Goal: Task Accomplishment & Management: Complete application form

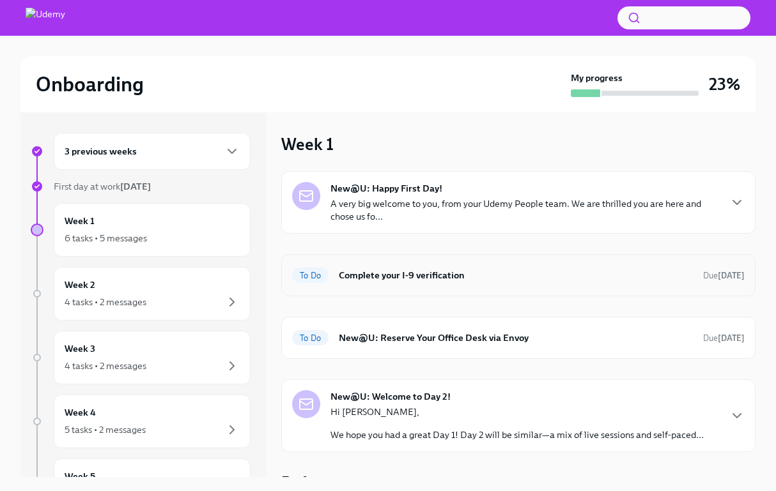
click at [429, 274] on h6 "Complete your I-9 verification" at bounding box center [516, 275] width 354 height 14
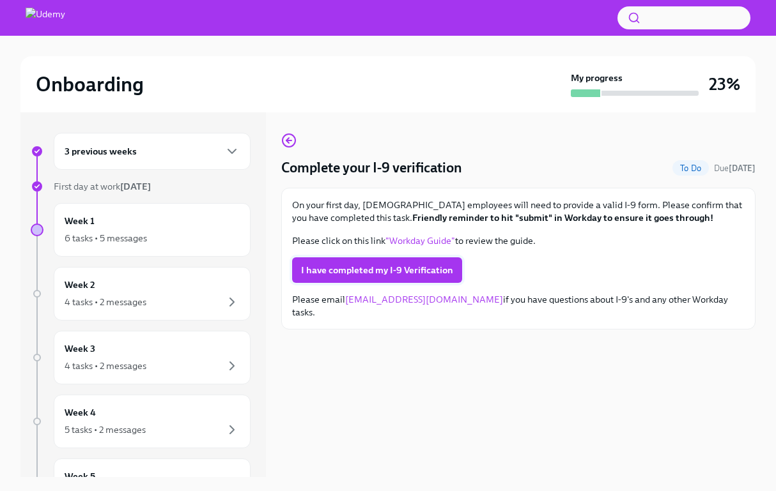
click at [427, 269] on span "I have completed my I-9 Verification" at bounding box center [377, 270] width 152 height 13
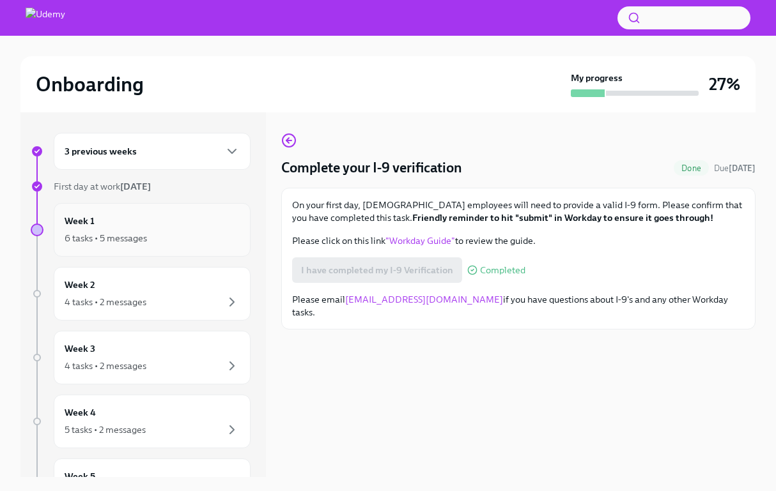
click at [180, 234] on div "6 tasks • 5 messages" at bounding box center [152, 238] width 175 height 15
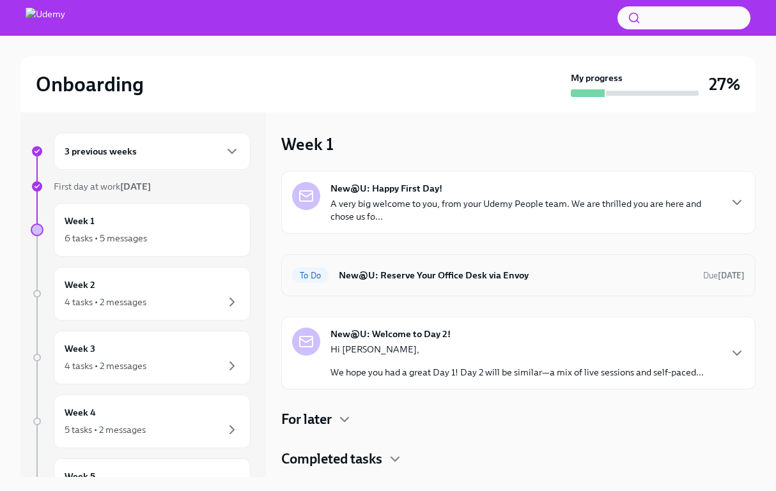
click at [585, 276] on h6 "New@U: Reserve Your Office Desk via Envoy" at bounding box center [516, 275] width 354 height 14
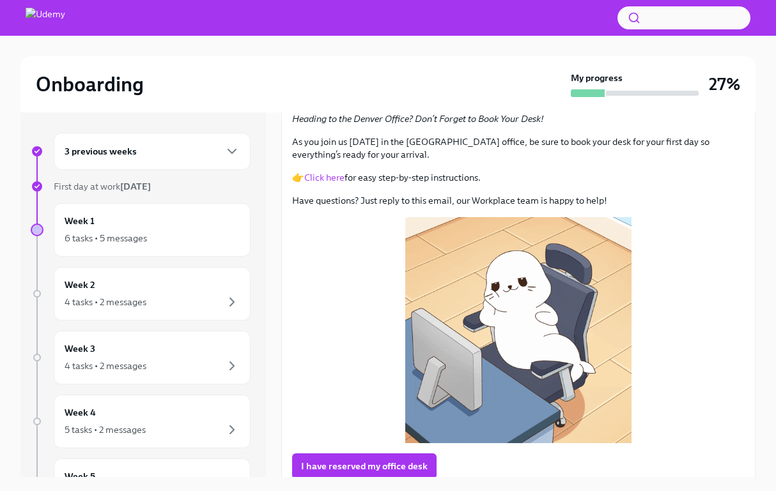
scroll to position [99, 0]
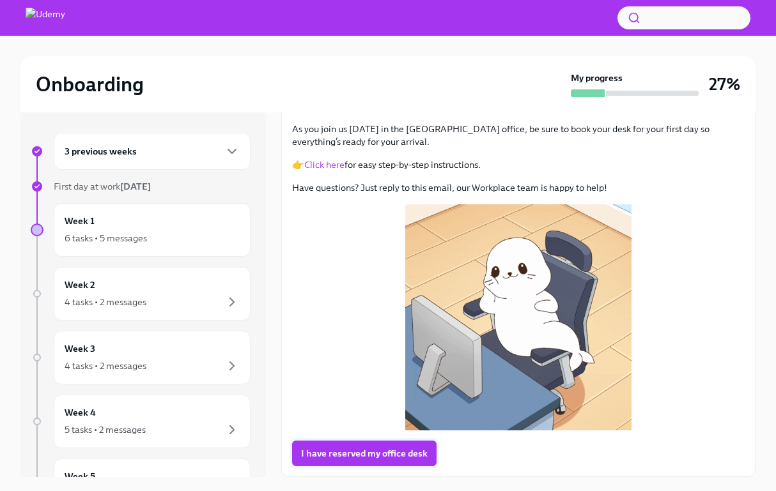
click at [386, 450] on span "I have reserved my office desk" at bounding box center [364, 453] width 127 height 13
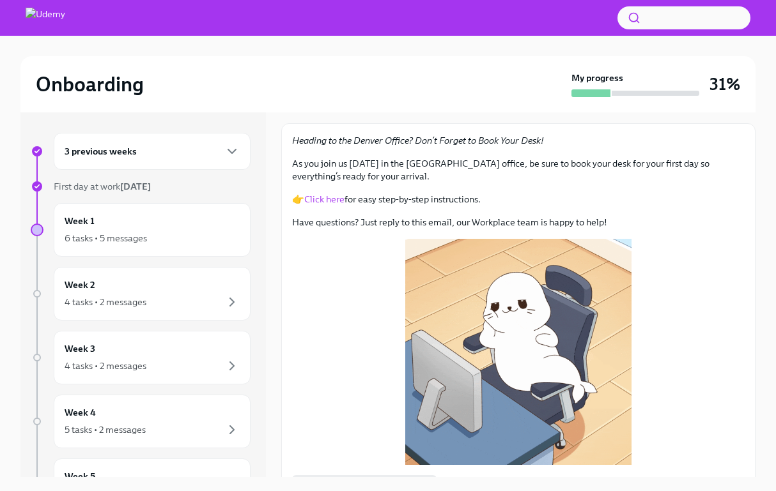
scroll to position [0, 0]
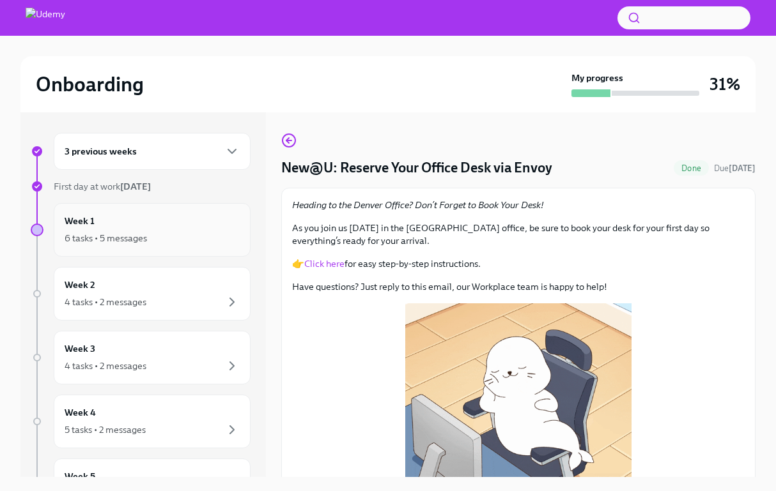
click at [208, 226] on div "Week 1 6 tasks • 5 messages" at bounding box center [152, 230] width 175 height 32
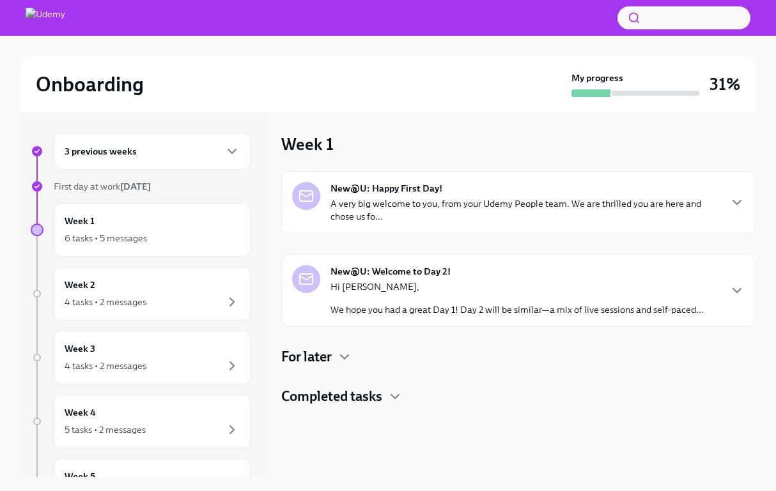
scroll to position [1, 0]
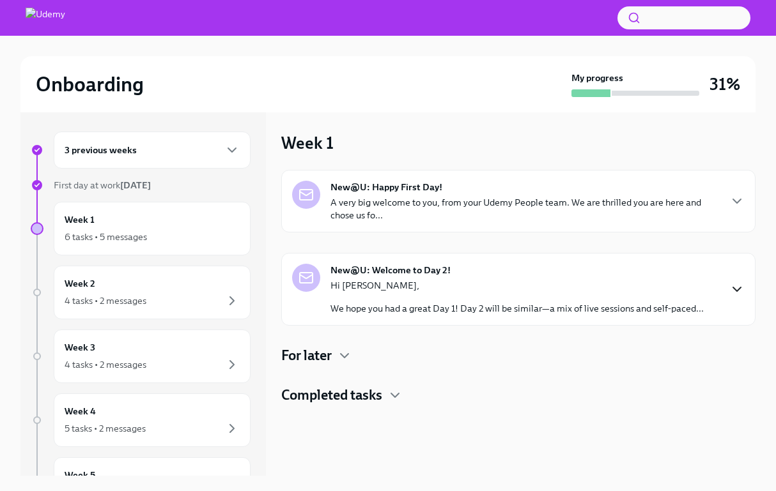
click at [737, 291] on icon "button" at bounding box center [736, 289] width 15 height 15
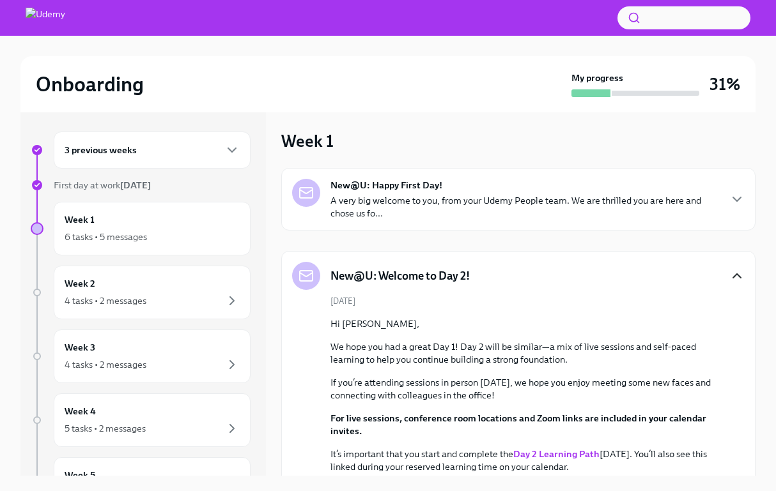
scroll to position [0, 0]
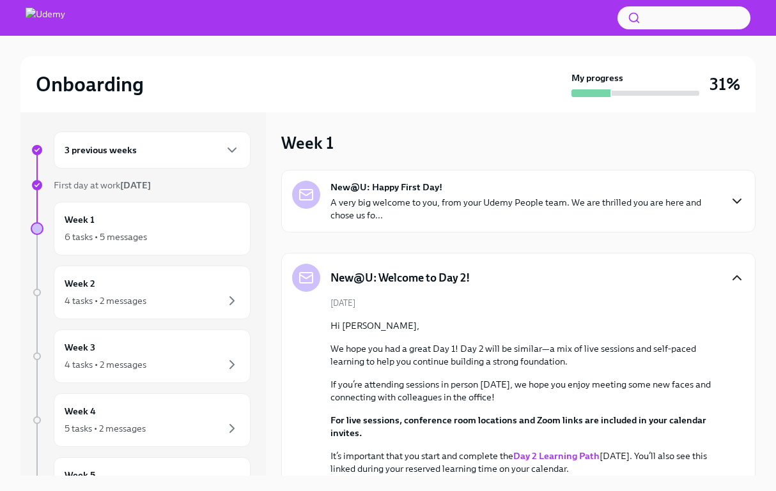
click at [729, 199] on icon "button" at bounding box center [736, 201] width 15 height 15
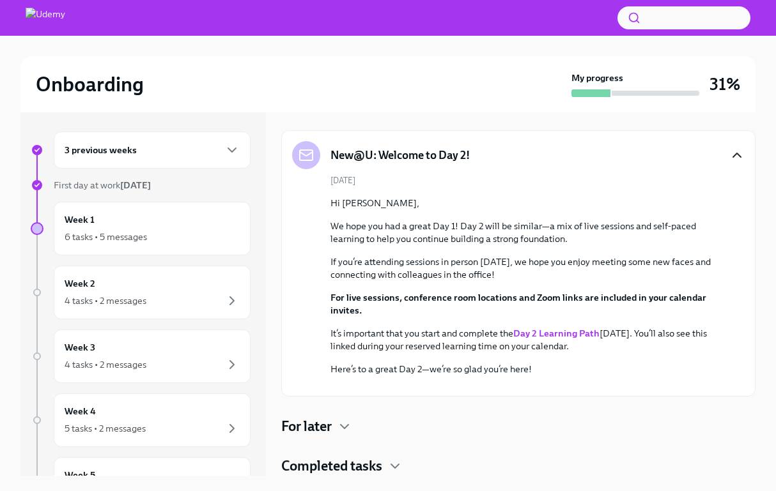
scroll to position [916, 0]
